Goal: Transaction & Acquisition: Purchase product/service

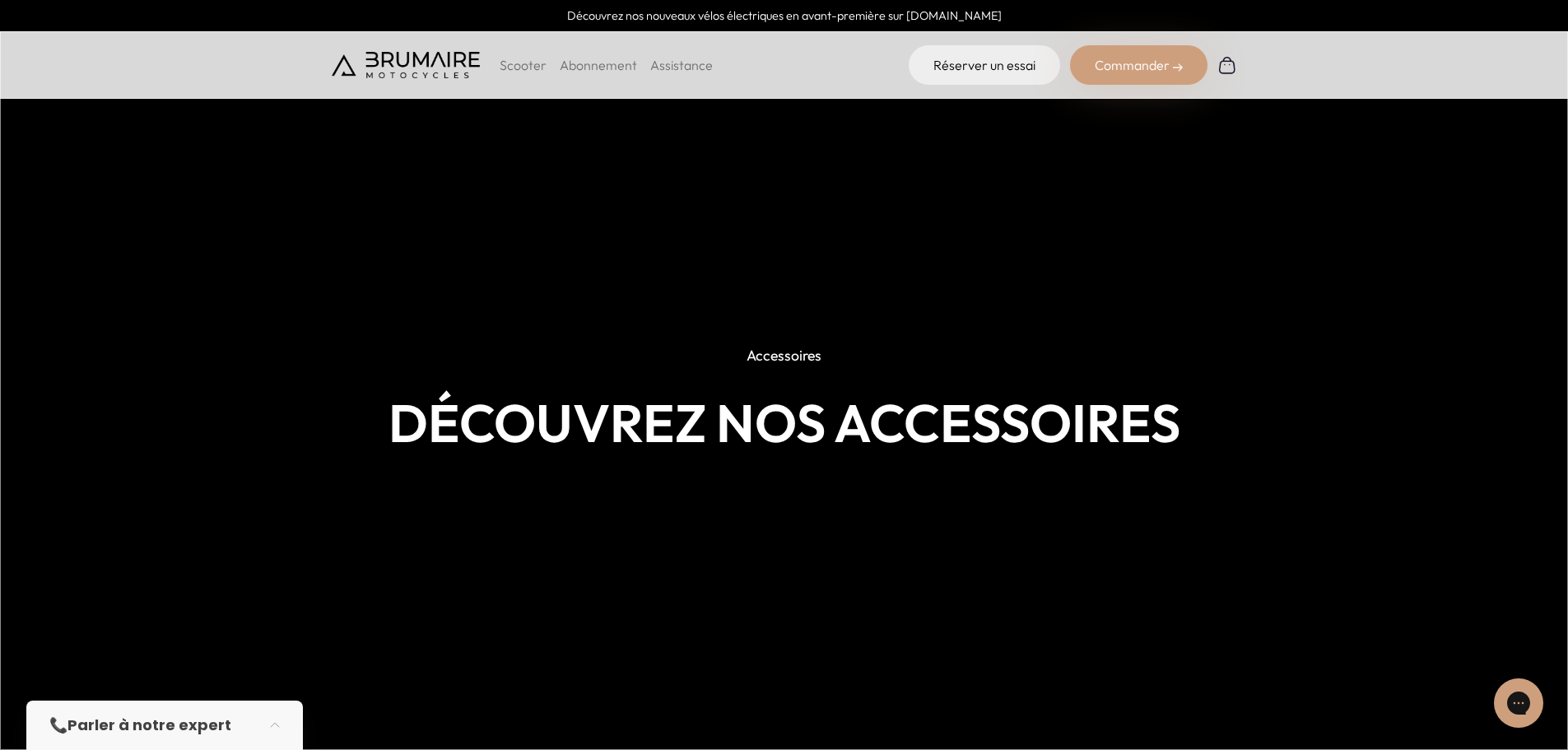
click at [754, 436] on h1 "Découvrez nos accessoires" at bounding box center [784, 423] width 905 height 61
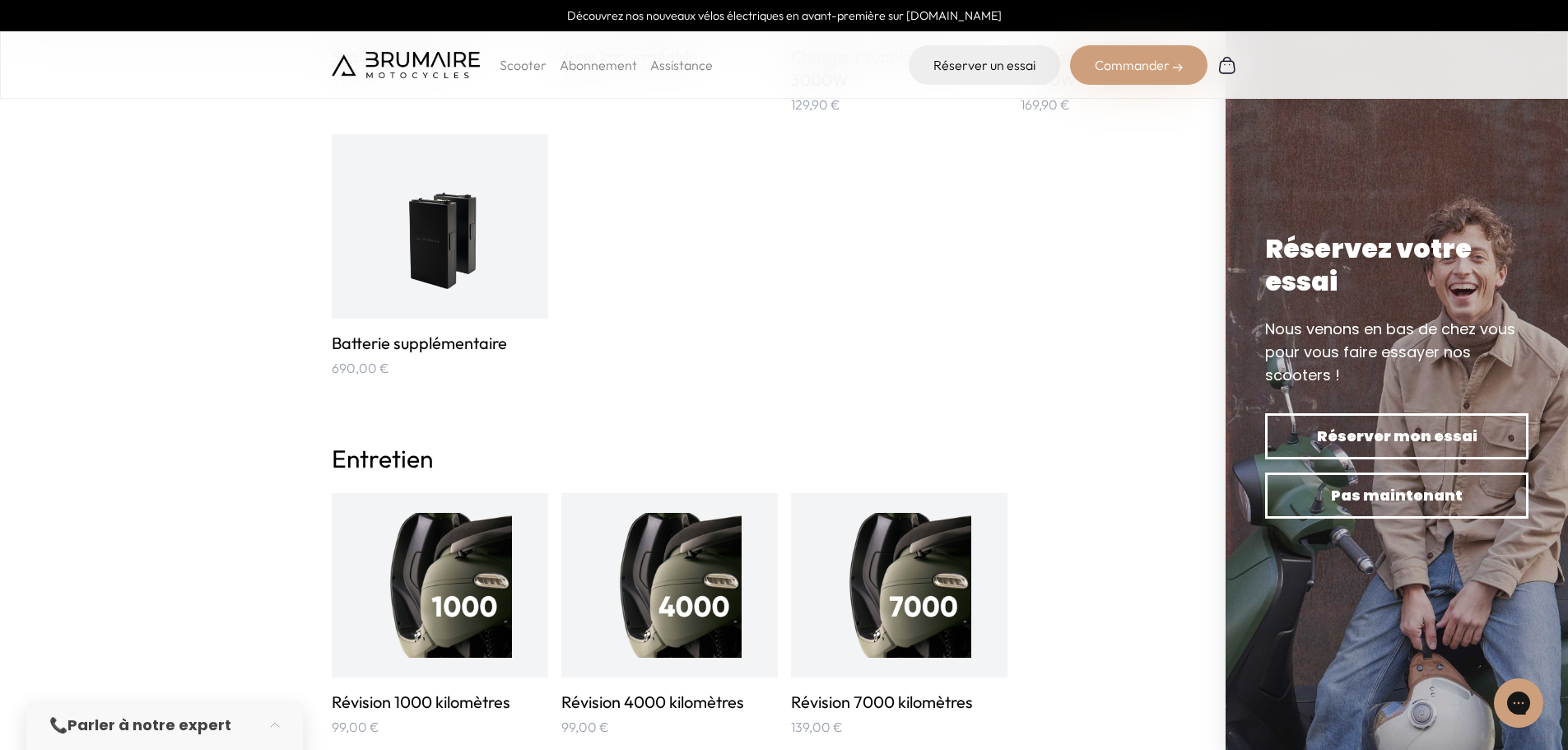
scroll to position [987, 0]
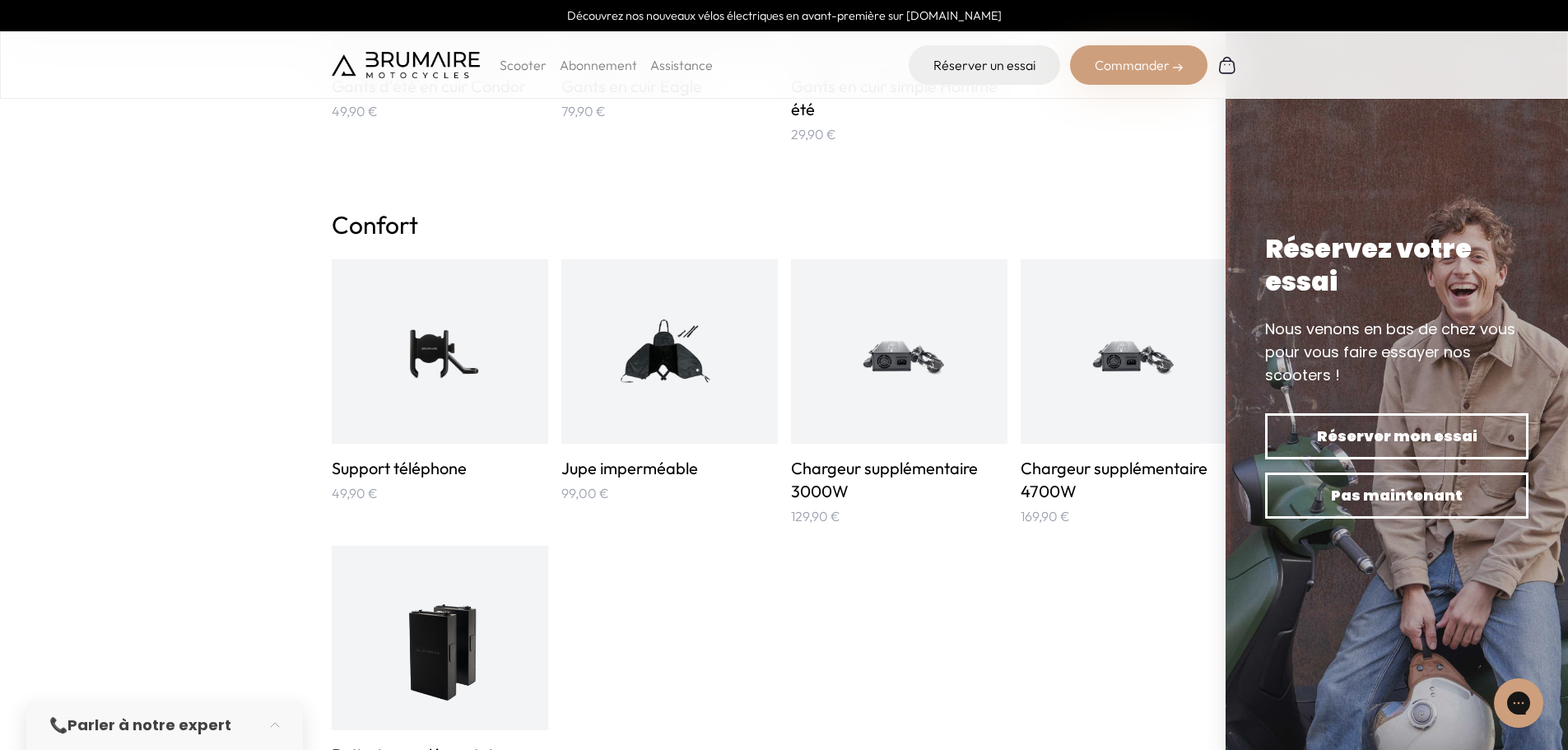
click at [670, 396] on img at bounding box center [669, 352] width 145 height 145
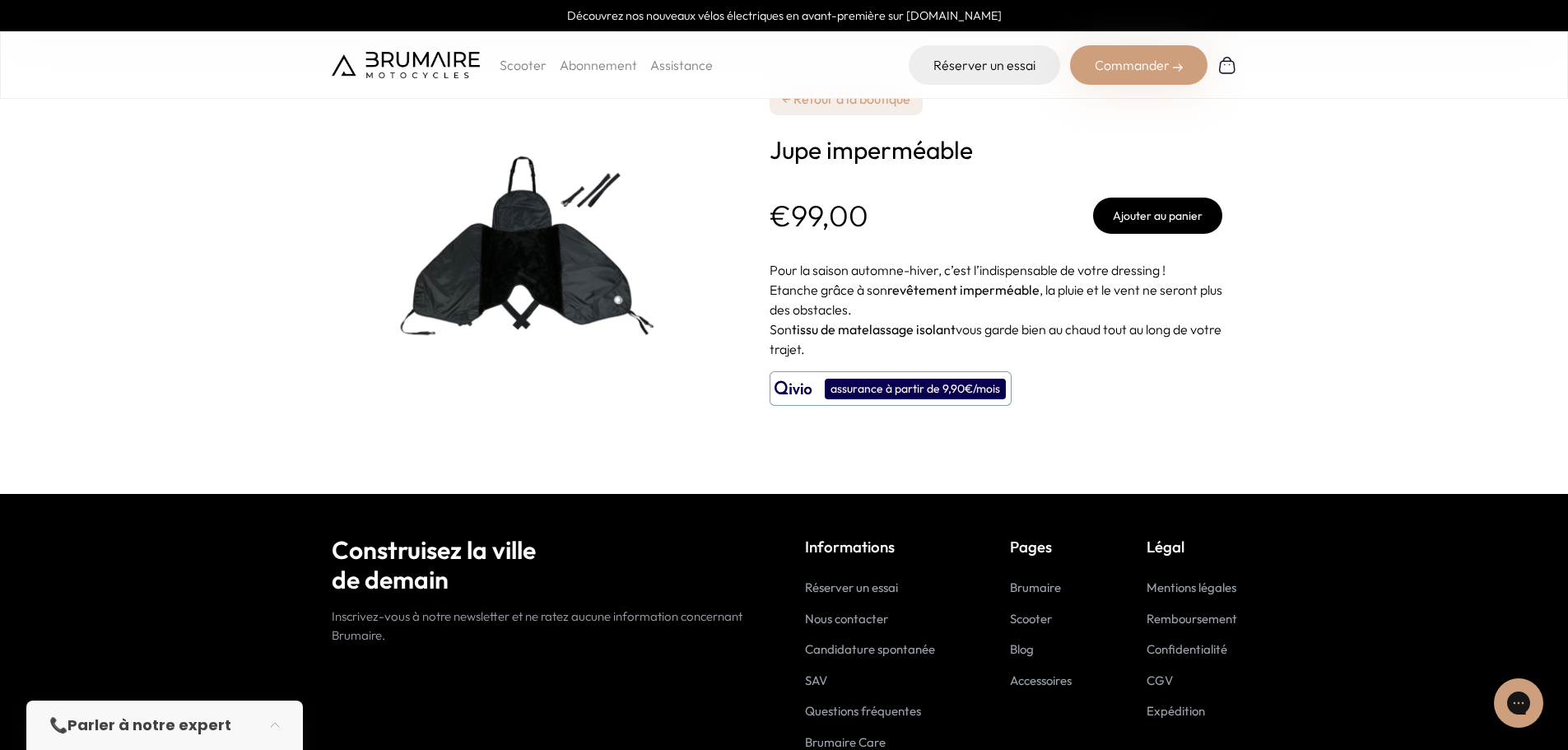
click at [514, 258] on img at bounding box center [537, 246] width 412 height 412
click at [470, 201] on img at bounding box center [537, 246] width 412 height 412
click at [714, 210] on img at bounding box center [537, 246] width 412 height 412
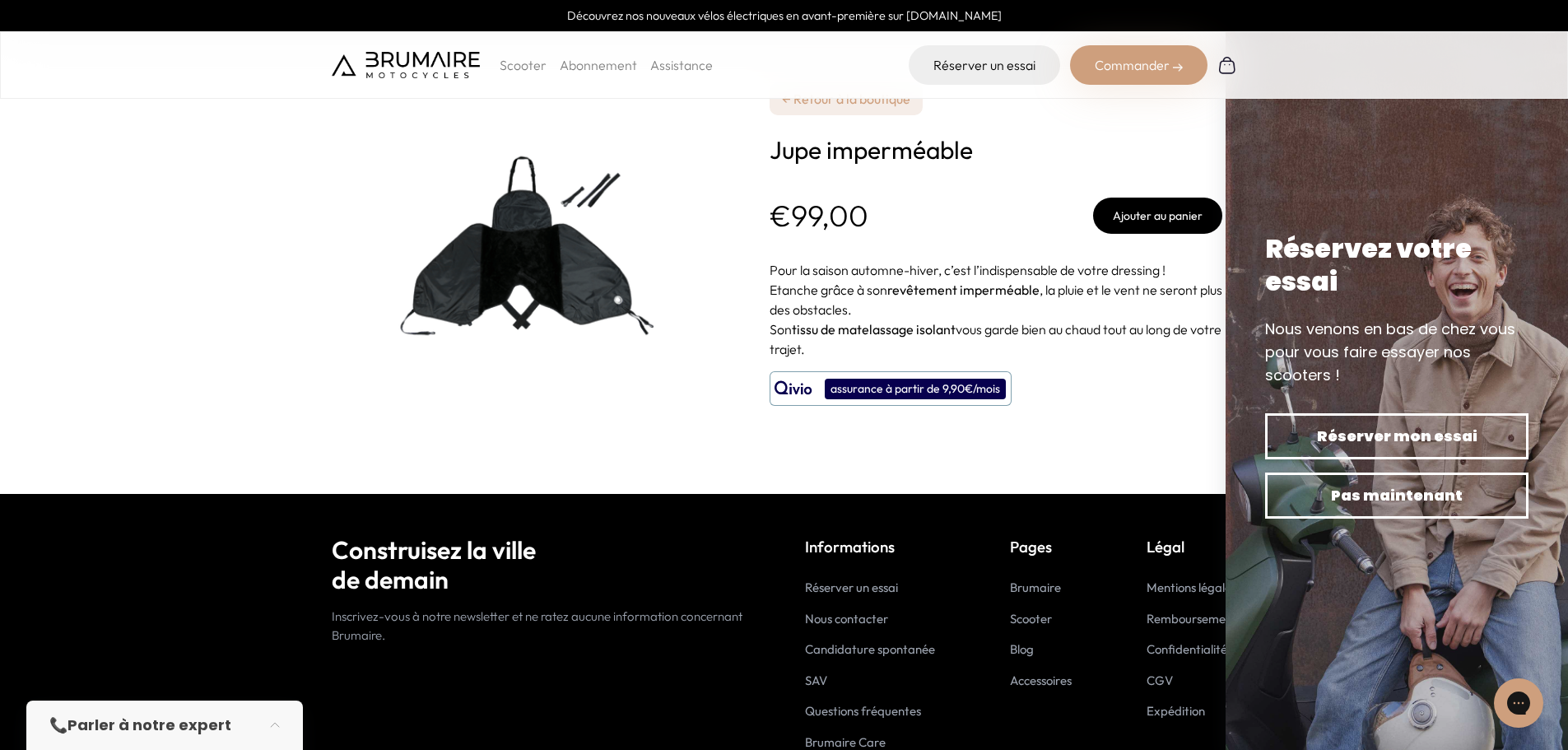
click at [558, 239] on img at bounding box center [537, 246] width 412 height 412
click at [533, 301] on img at bounding box center [537, 246] width 412 height 412
click at [833, 188] on div "**********" at bounding box center [996, 246] width 453 height 494
click at [101, 548] on footer "Construisez la ville de [DATE] Inscrivez-vous à notre newsletter et ne ratez au…" at bounding box center [784, 652] width 1568 height 316
